Goal: Task Accomplishment & Management: Use online tool/utility

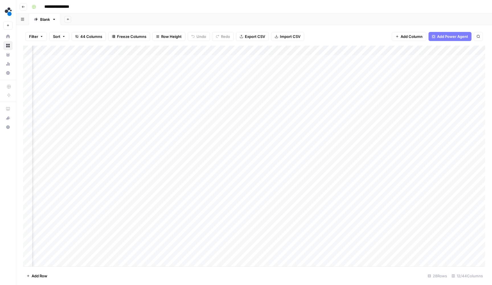
scroll to position [0, 217]
click at [420, 55] on div "Add Column" at bounding box center [254, 157] width 462 height 222
click at [386, 59] on div "Add Column" at bounding box center [254, 157] width 462 height 222
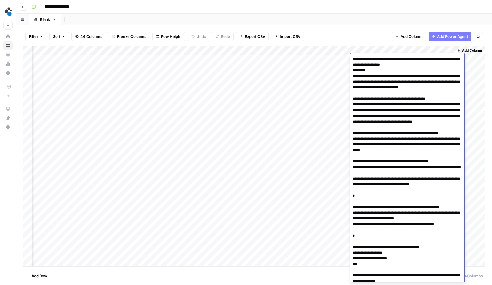
click at [386, 59] on textarea at bounding box center [407, 201] width 114 height 293
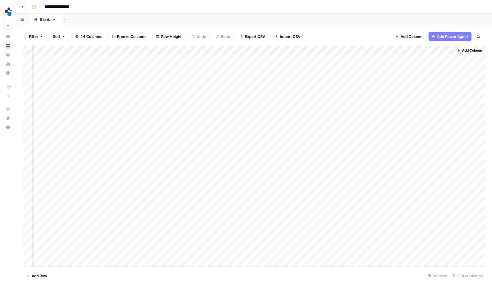
scroll to position [0, 217]
click at [371, 58] on div "Add Column" at bounding box center [254, 157] width 462 height 222
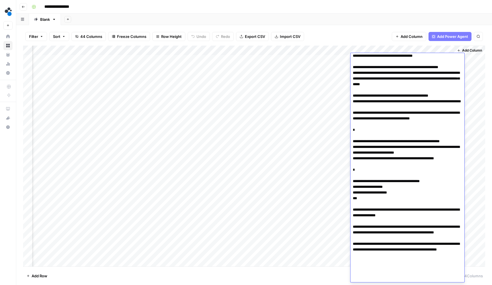
click at [371, 58] on textarea at bounding box center [407, 135] width 114 height 293
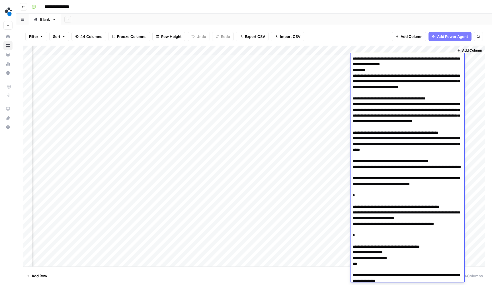
scroll to position [0, 0]
click at [376, 92] on textarea at bounding box center [407, 201] width 114 height 293
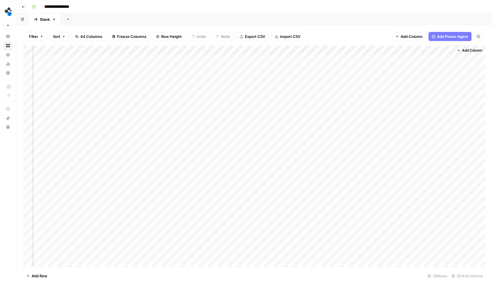
click at [396, 66] on div "Add Column" at bounding box center [254, 157] width 462 height 222
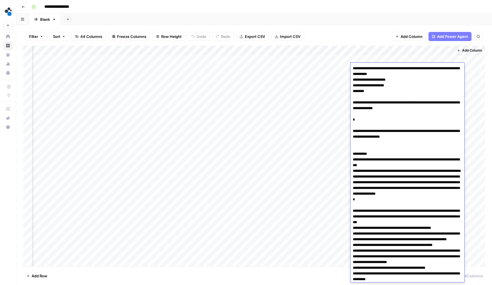
drag, startPoint x: 417, startPoint y: 136, endPoint x: 349, endPoint y: 132, distance: 68.1
click at [349, 132] on body "**********" at bounding box center [246, 142] width 492 height 285
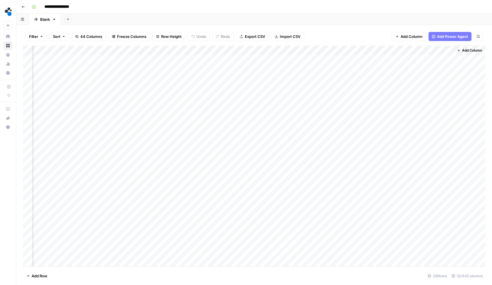
click at [390, 58] on div "Add Column" at bounding box center [254, 157] width 462 height 222
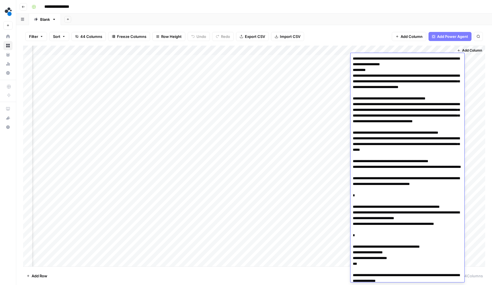
scroll to position [65, 0]
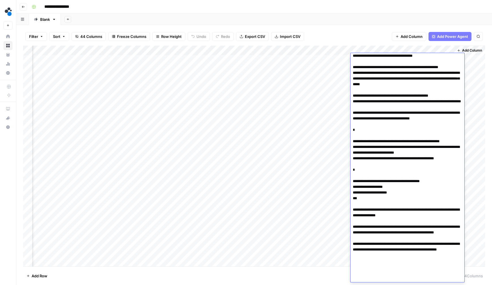
drag, startPoint x: 455, startPoint y: 176, endPoint x: 326, endPoint y: 153, distance: 131.5
click at [326, 153] on body "**********" at bounding box center [246, 142] width 492 height 285
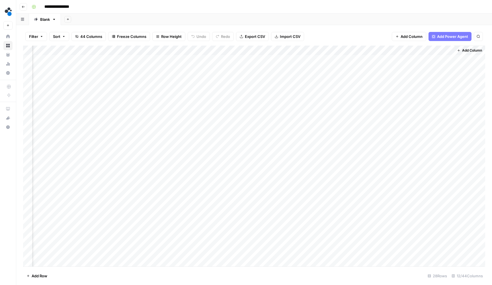
click at [340, 14] on div "Add Sheet" at bounding box center [276, 19] width 431 height 11
click at [367, 58] on div "Add Column" at bounding box center [254, 157] width 462 height 222
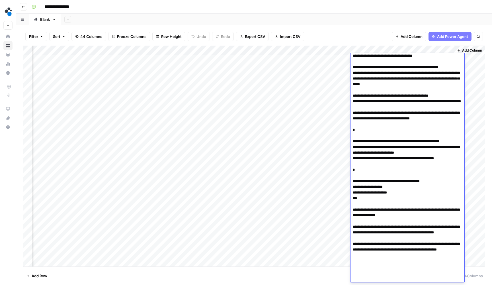
click at [367, 58] on textarea at bounding box center [407, 135] width 114 height 293
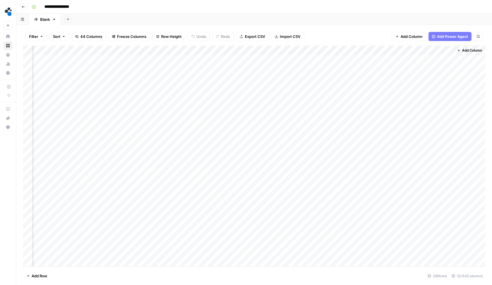
click at [352, 31] on div "Filter Sort 44 Columns Freeze Columns Row Height Undo Redo Export CSV Import CS…" at bounding box center [254, 36] width 462 height 18
click at [365, 69] on div "Add Column" at bounding box center [254, 157] width 462 height 222
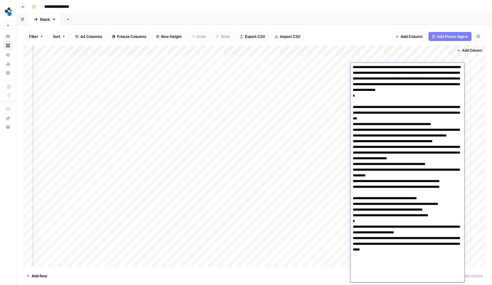
click at [308, 157] on div "Add Column" at bounding box center [254, 157] width 462 height 222
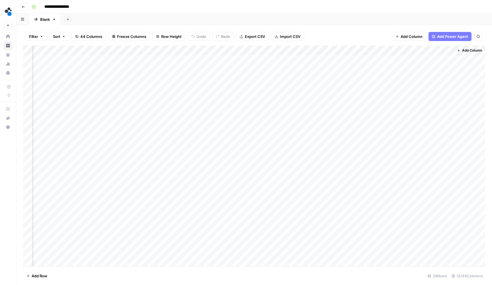
click at [379, 67] on div "Add Column" at bounding box center [254, 157] width 462 height 222
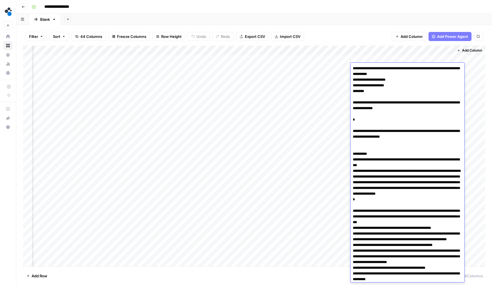
scroll to position [104, 0]
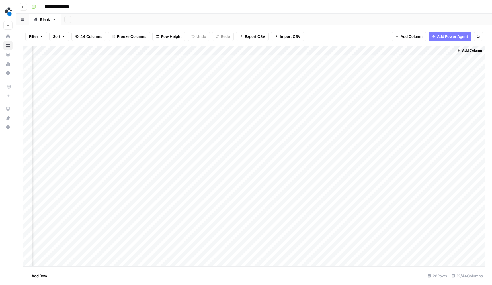
click at [331, 136] on div "Add Column" at bounding box center [254, 157] width 462 height 222
click at [368, 59] on div "Add Column" at bounding box center [254, 157] width 462 height 222
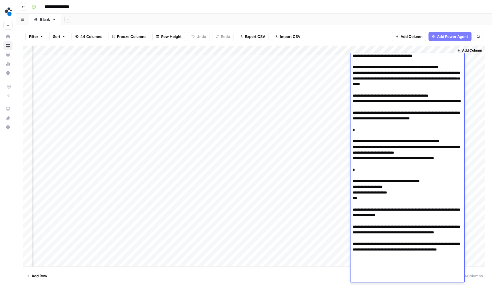
scroll to position [0, 0]
click at [316, 42] on div "Filter Sort 44 Columns Freeze Columns Row Height Undo Redo Export CSV Import CS…" at bounding box center [254, 36] width 462 height 18
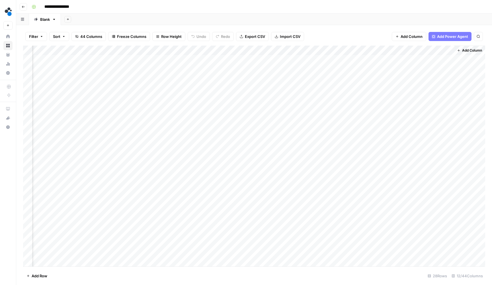
click at [383, 59] on div "Add Column" at bounding box center [254, 157] width 462 height 222
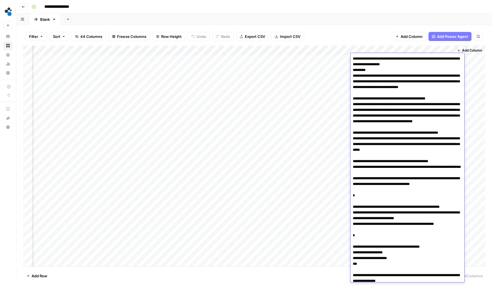
click at [383, 59] on textarea at bounding box center [407, 201] width 114 height 293
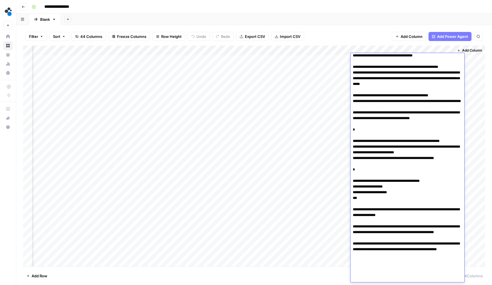
scroll to position [65, 0]
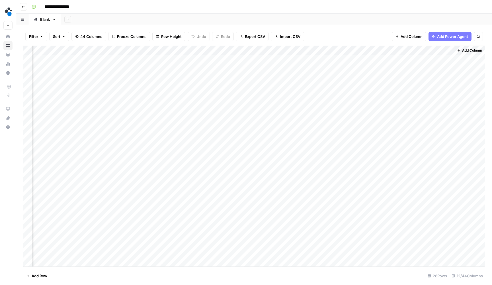
click at [343, 32] on div "Filter Sort 44 Columns Freeze Columns Row Height Undo Redo Export CSV Import CS…" at bounding box center [254, 36] width 462 height 18
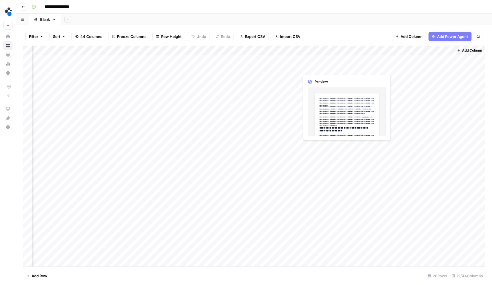
click at [329, 66] on div "Add Column" at bounding box center [254, 157] width 462 height 222
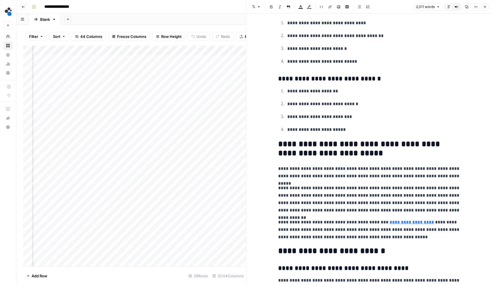
scroll to position [2600, 0]
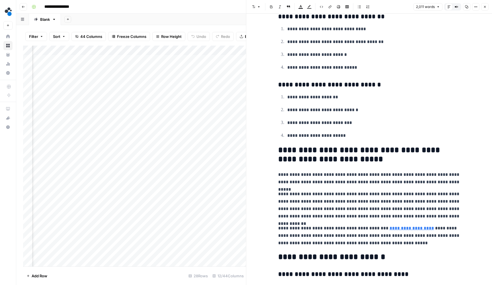
click at [489, 6] on header "Font style Bold Italic Block quote Text color Highlight color Code block Link I…" at bounding box center [369, 7] width 246 height 14
click at [487, 6] on button "Close" at bounding box center [484, 6] width 7 height 7
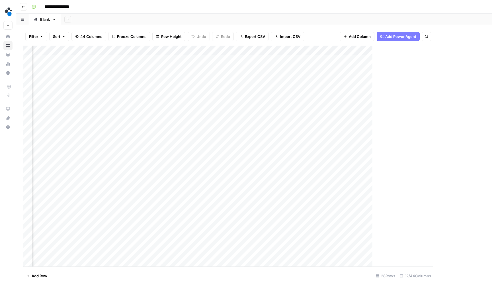
scroll to position [0, 210]
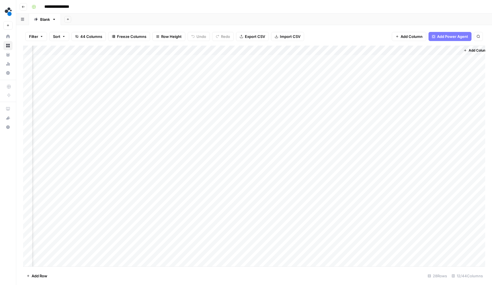
click at [368, 69] on div "Add Column" at bounding box center [254, 157] width 462 height 222
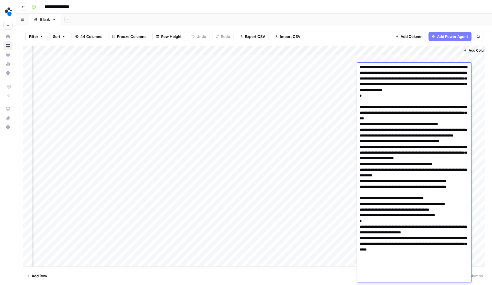
scroll to position [0, 0]
click at [367, 58] on div "Add Column" at bounding box center [254, 157] width 462 height 222
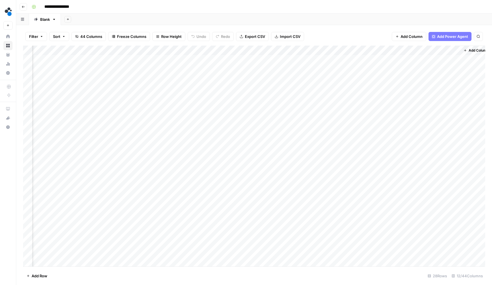
click at [367, 58] on div "Add Column" at bounding box center [254, 157] width 462 height 222
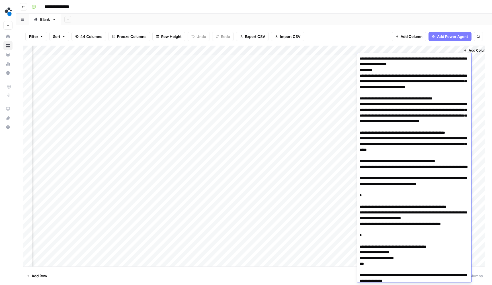
scroll to position [65, 0]
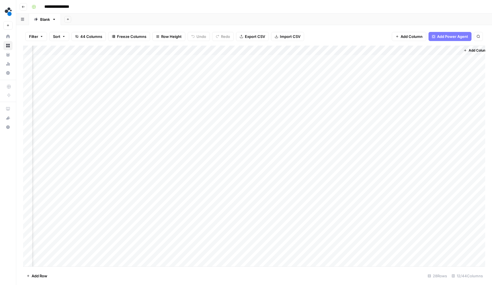
click at [335, 59] on div "Add Column" at bounding box center [254, 157] width 462 height 222
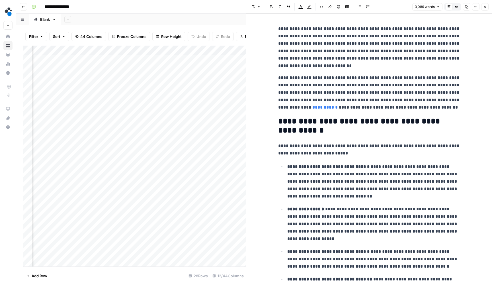
click at [484, 11] on header "Font style Bold Italic Block quote Text color Highlight color Code block Link I…" at bounding box center [369, 7] width 246 height 14
click at [484, 10] on button "Close" at bounding box center [484, 6] width 7 height 7
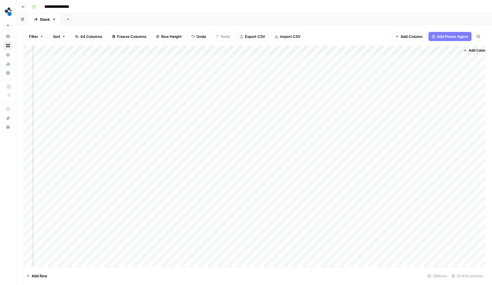
click at [84, 35] on span "44 Columns" at bounding box center [91, 37] width 22 height 6
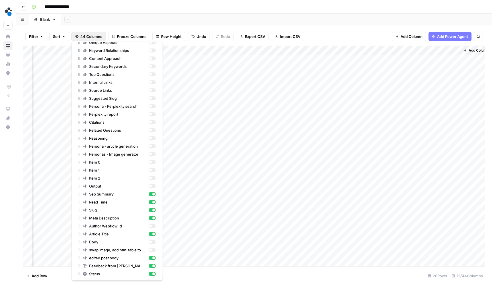
scroll to position [131, 0]
click at [151, 241] on div "button" at bounding box center [150, 241] width 3 height 3
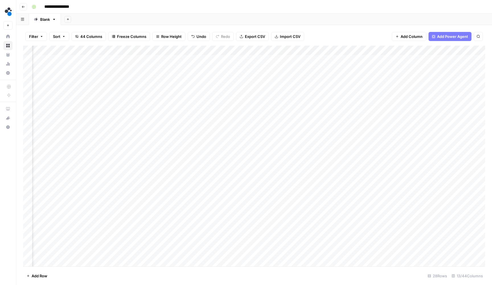
click at [330, 34] on div "Filter Sort 44 Columns Freeze Columns Row Height Undo Redo Export CSV Import CS…" at bounding box center [254, 36] width 462 height 18
click at [320, 50] on div "Add Column" at bounding box center [254, 157] width 462 height 222
click at [285, 52] on div "Add Column" at bounding box center [254, 157] width 462 height 222
click at [321, 11] on div "**********" at bounding box center [257, 6] width 457 height 9
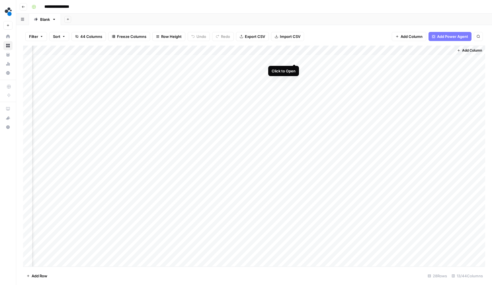
click at [293, 59] on div "Add Column" at bounding box center [254, 157] width 462 height 222
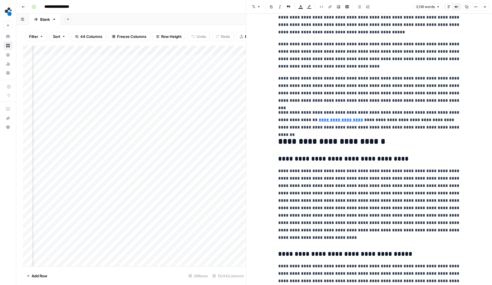
scroll to position [2367, 0]
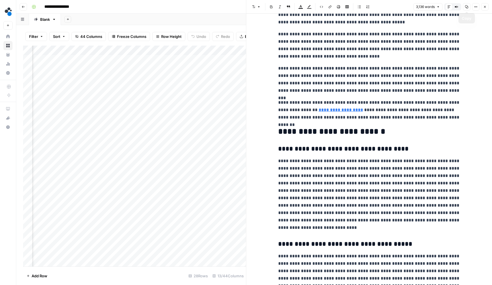
click at [483, 5] on button "Close" at bounding box center [484, 6] width 7 height 7
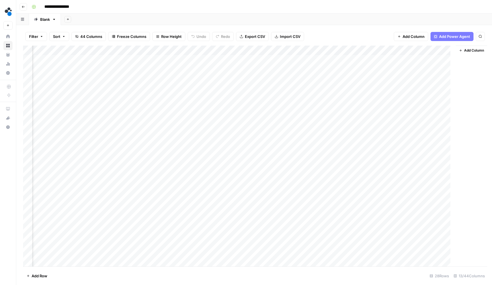
scroll to position [0, 261]
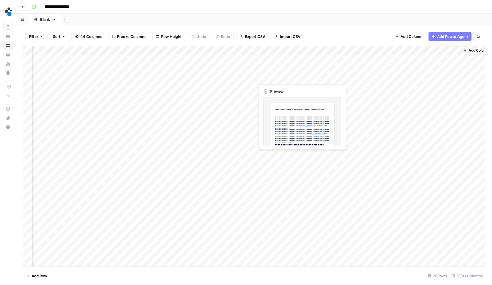
click at [291, 77] on div "Add Column" at bounding box center [254, 157] width 462 height 222
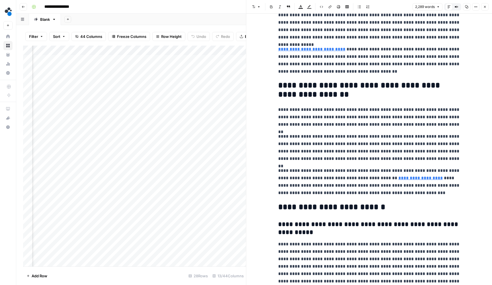
scroll to position [1486, 0]
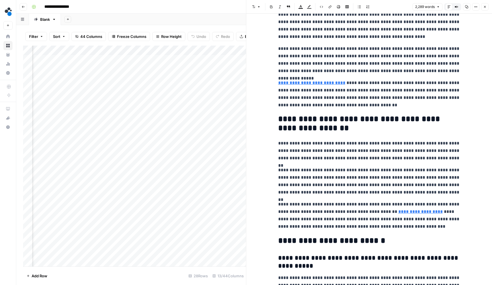
click at [483, 6] on button "Close" at bounding box center [484, 6] width 7 height 7
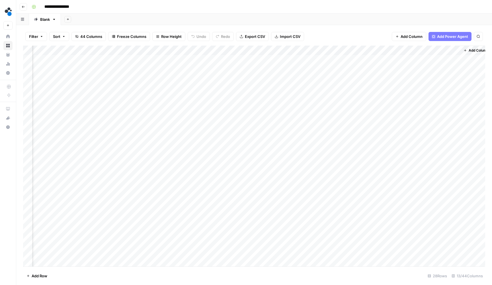
click at [289, 85] on div "Add Column" at bounding box center [254, 157] width 462 height 222
click at [289, 85] on div at bounding box center [281, 87] width 52 height 11
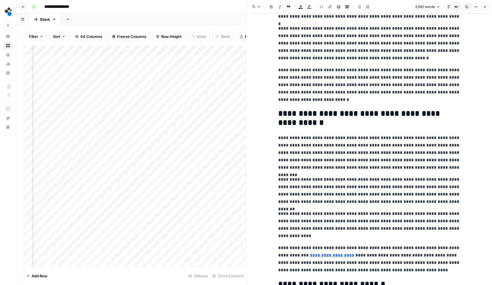
scroll to position [2788, 0]
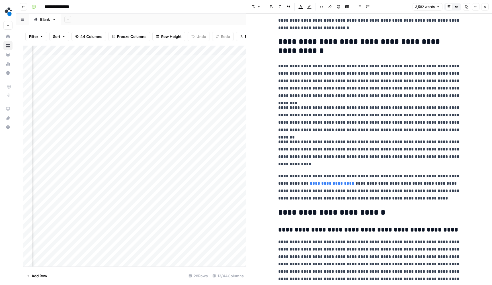
click at [482, 9] on button "Close" at bounding box center [484, 6] width 7 height 7
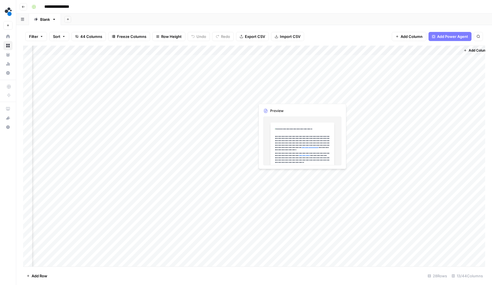
click at [265, 97] on div "Add Column" at bounding box center [254, 157] width 462 height 222
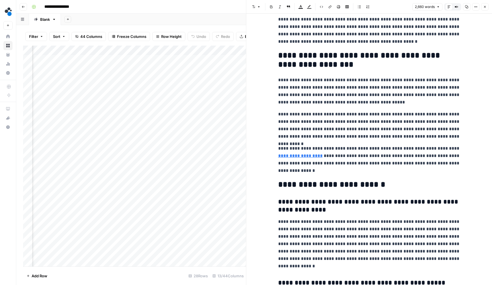
scroll to position [2076, 0]
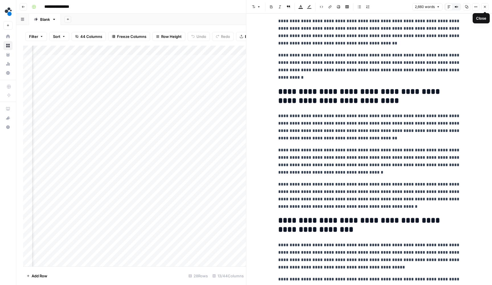
click at [483, 8] on icon "button" at bounding box center [484, 6] width 3 height 3
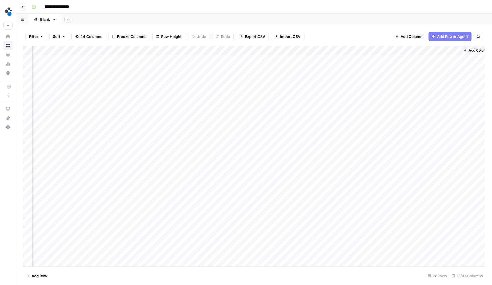
click at [266, 109] on div "Add Column" at bounding box center [254, 157] width 462 height 222
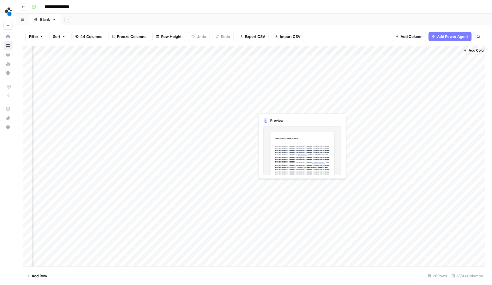
click at [266, 109] on div "Add Column" at bounding box center [254, 157] width 462 height 222
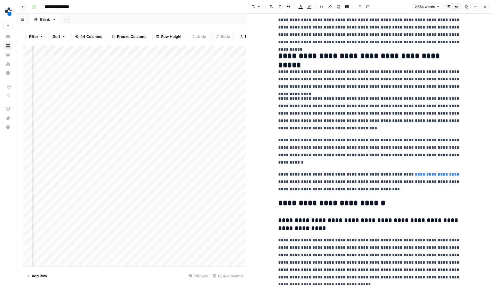
scroll to position [2357, 0]
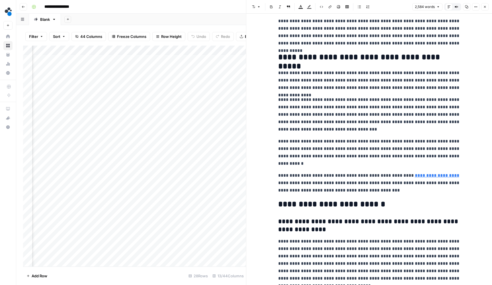
click at [483, 7] on icon "button" at bounding box center [484, 6] width 3 height 3
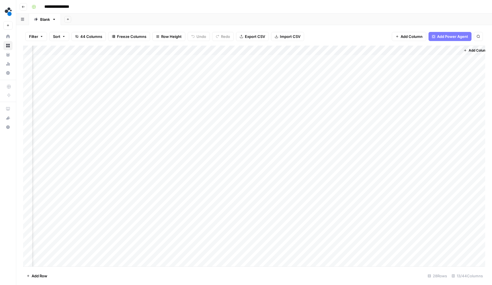
click at [283, 118] on div "Add Column" at bounding box center [254, 157] width 462 height 222
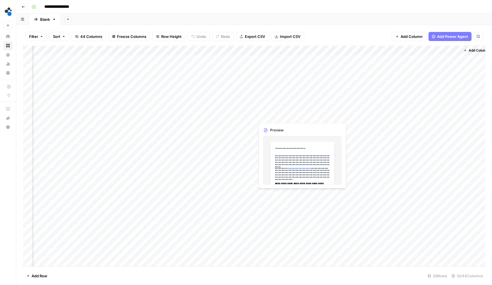
click at [283, 118] on div "Add Column" at bounding box center [254, 157] width 462 height 222
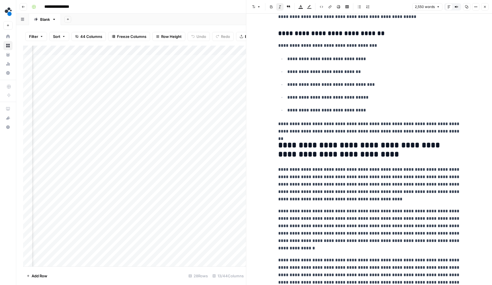
scroll to position [3173, 0]
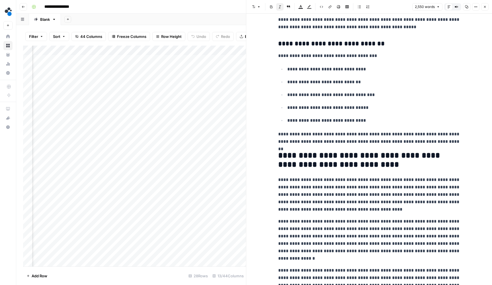
click at [484, 8] on icon "button" at bounding box center [484, 6] width 3 height 3
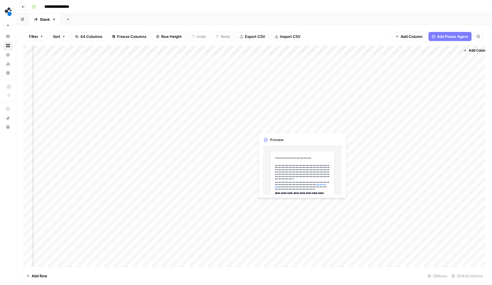
click at [273, 128] on div "Add Column" at bounding box center [254, 157] width 462 height 222
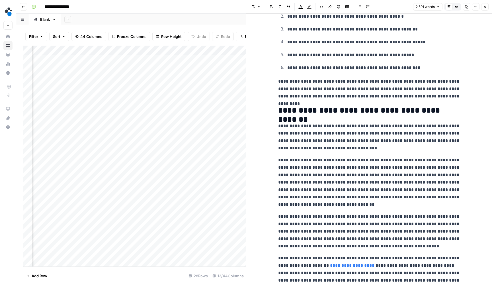
scroll to position [2483, 0]
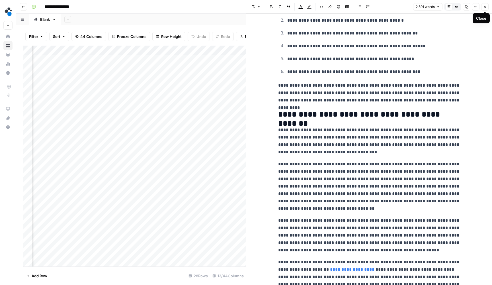
click at [484, 8] on icon "button" at bounding box center [484, 6] width 3 height 3
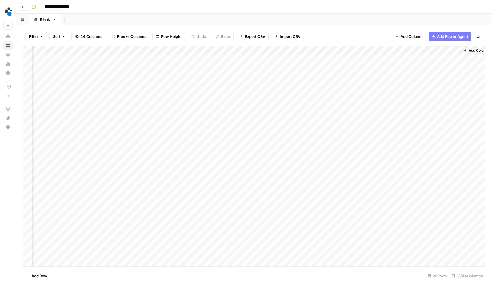
click at [388, 58] on div "Add Column" at bounding box center [254, 157] width 462 height 222
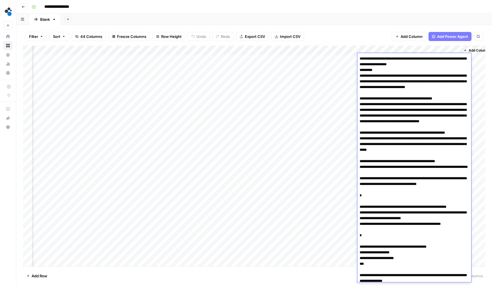
scroll to position [65, 0]
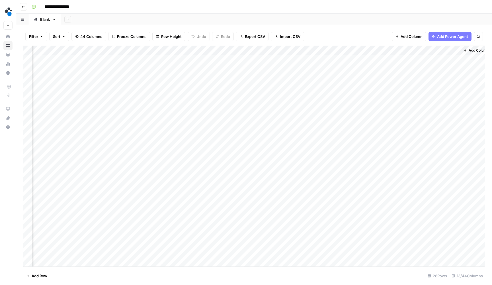
click at [370, 38] on div "Filter Sort 44 Columns Freeze Columns Row Height Undo Redo Export CSV Import CS…" at bounding box center [254, 36] width 462 height 18
click at [330, 68] on div "Add Column" at bounding box center [254, 157] width 462 height 222
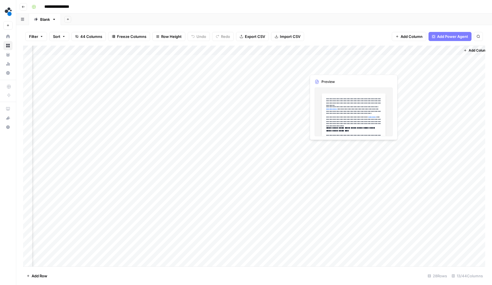
click at [330, 68] on div "Add Column" at bounding box center [254, 157] width 462 height 222
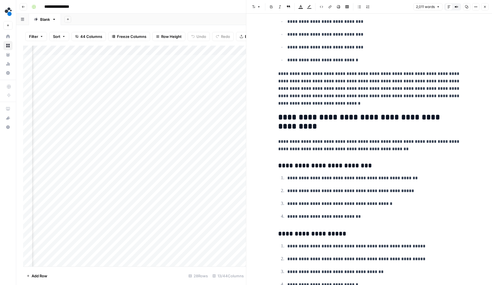
scroll to position [2222, 0]
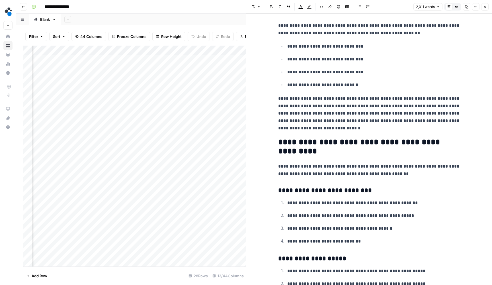
click at [488, 10] on div "2,011 words Default Editor Compare Old vs New Content Copy Options Close" at bounding box center [450, 6] width 75 height 7
click at [487, 9] on button "Close" at bounding box center [484, 6] width 7 height 7
